Goal: Transaction & Acquisition: Download file/media

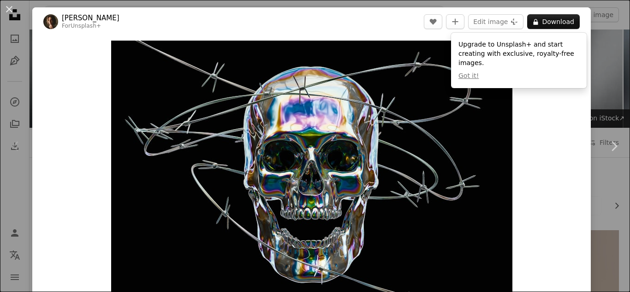
scroll to position [125, 0]
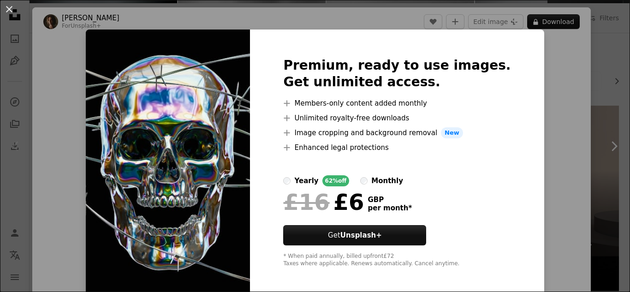
click at [211, 79] on img at bounding box center [168, 163] width 164 height 266
click at [9, 8] on button "An X shape" at bounding box center [9, 9] width 11 height 11
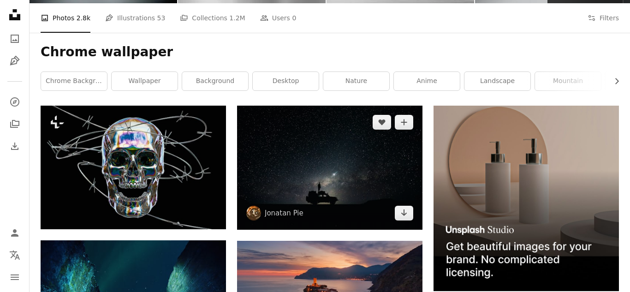
click at [356, 204] on img at bounding box center [329, 168] width 185 height 124
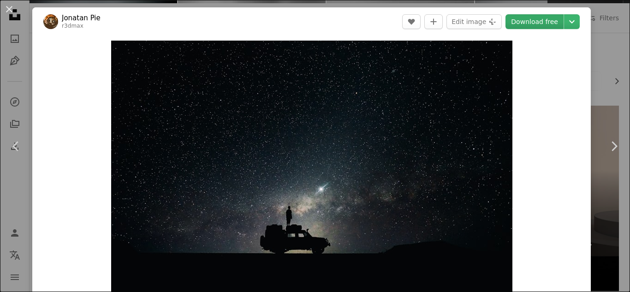
click at [542, 21] on link "Download free" at bounding box center [535, 21] width 58 height 15
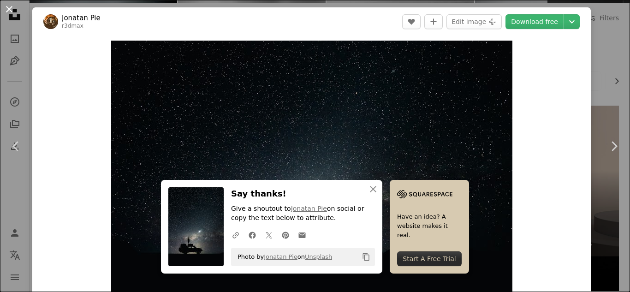
click at [11, 10] on button "An X shape" at bounding box center [9, 9] width 11 height 11
